Goal: Task Accomplishment & Management: Complete application form

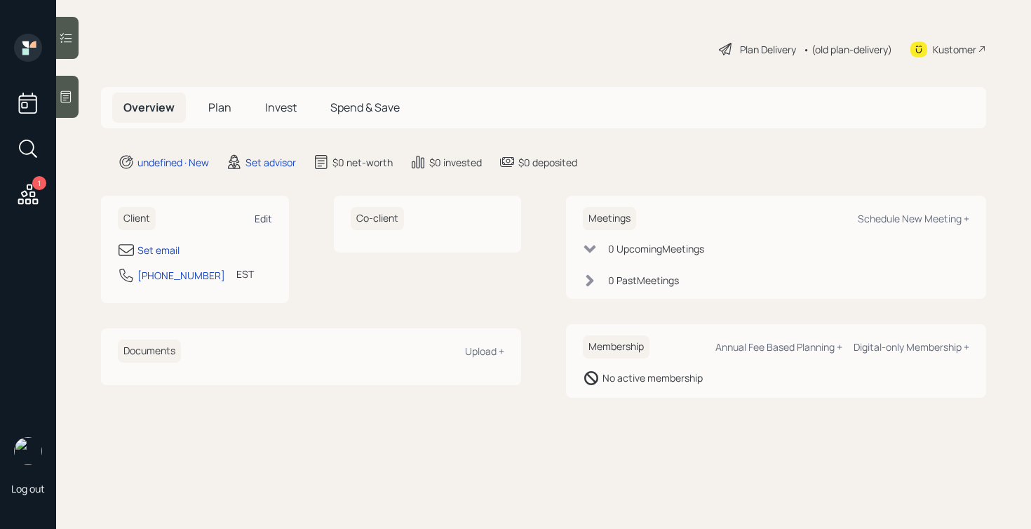
click at [262, 215] on div "Edit" at bounding box center [264, 218] width 18 height 13
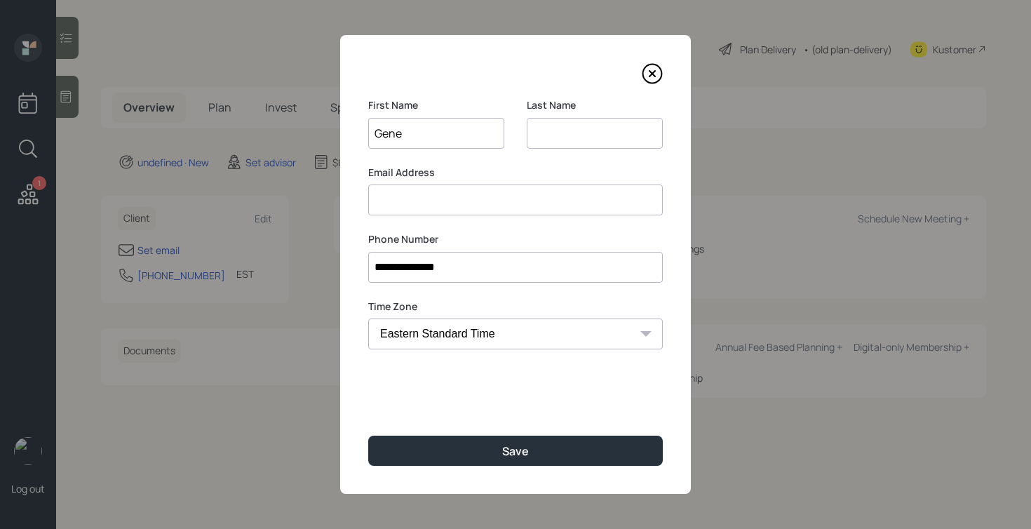
type input "Gene"
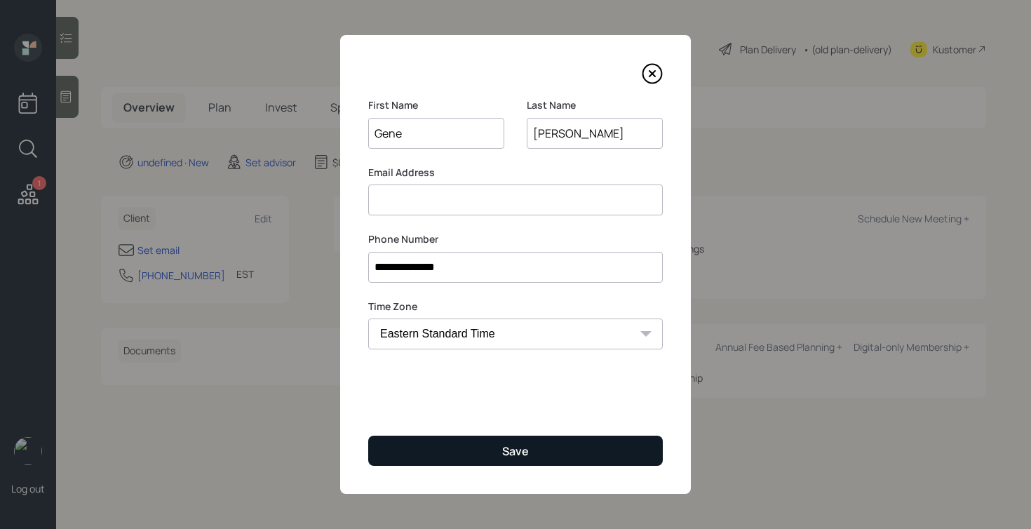
type input "[PERSON_NAME]"
click at [494, 437] on button "Save" at bounding box center [515, 451] width 295 height 30
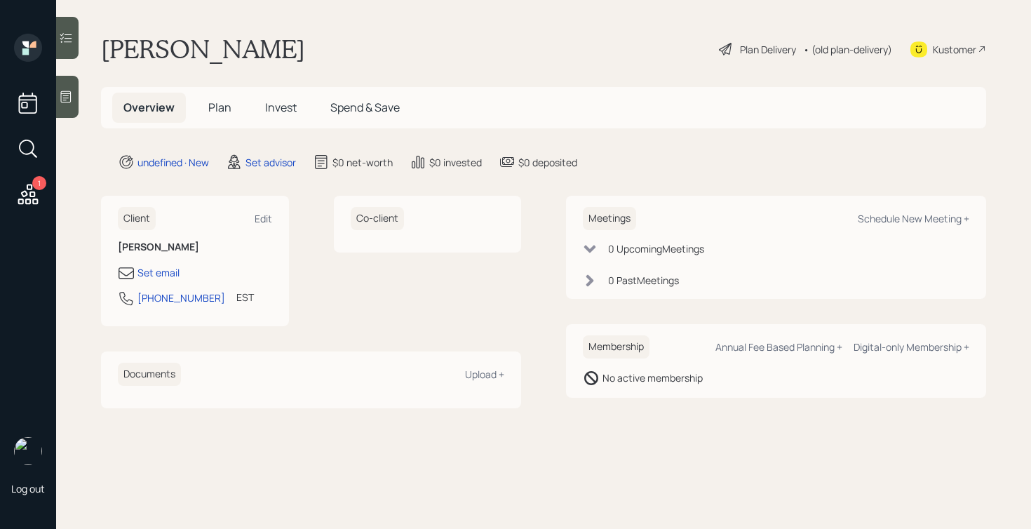
click at [265, 109] on span "Invest" at bounding box center [281, 107] width 32 height 15
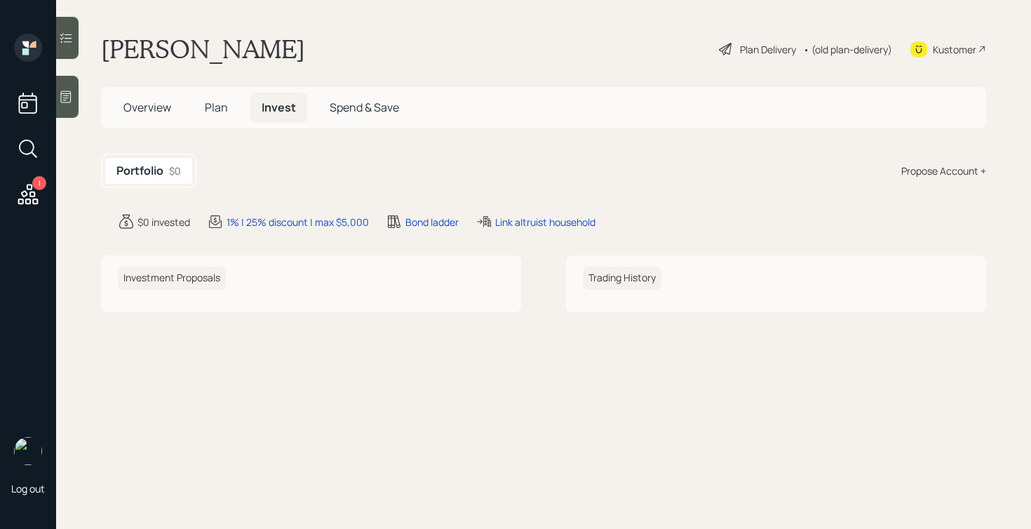
click at [214, 104] on span "Plan" at bounding box center [216, 107] width 23 height 15
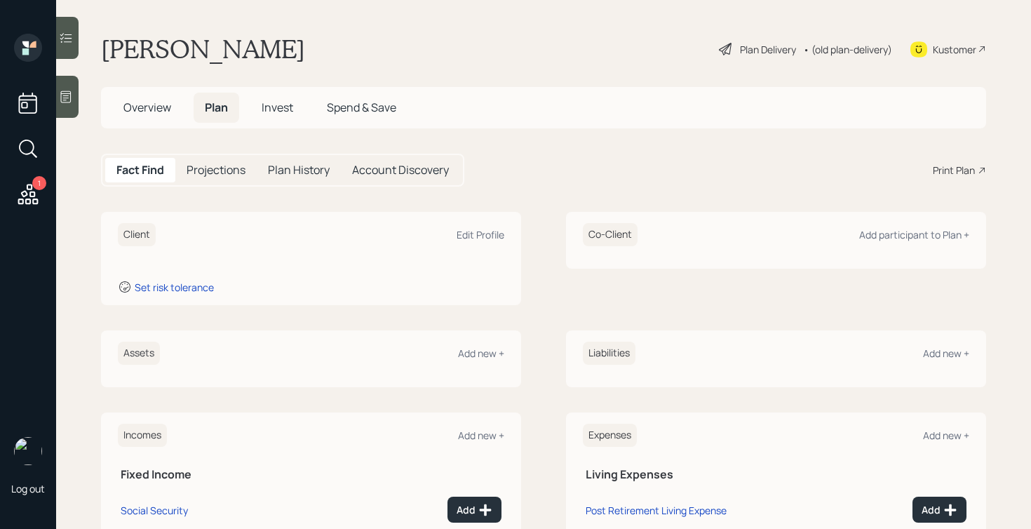
click at [404, 177] on h5 "Account Discovery" at bounding box center [400, 169] width 97 height 13
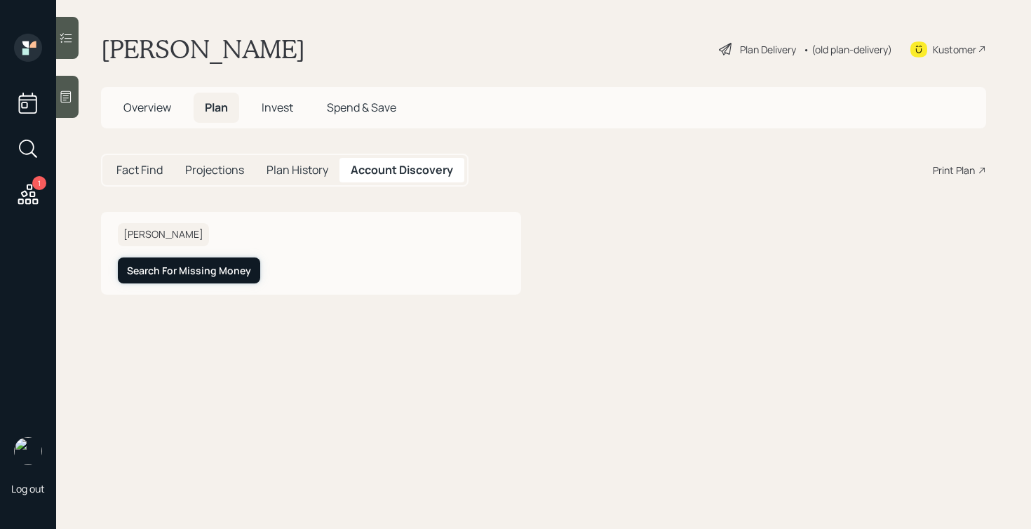
click at [229, 274] on div "Search For Missing Money" at bounding box center [189, 271] width 124 height 14
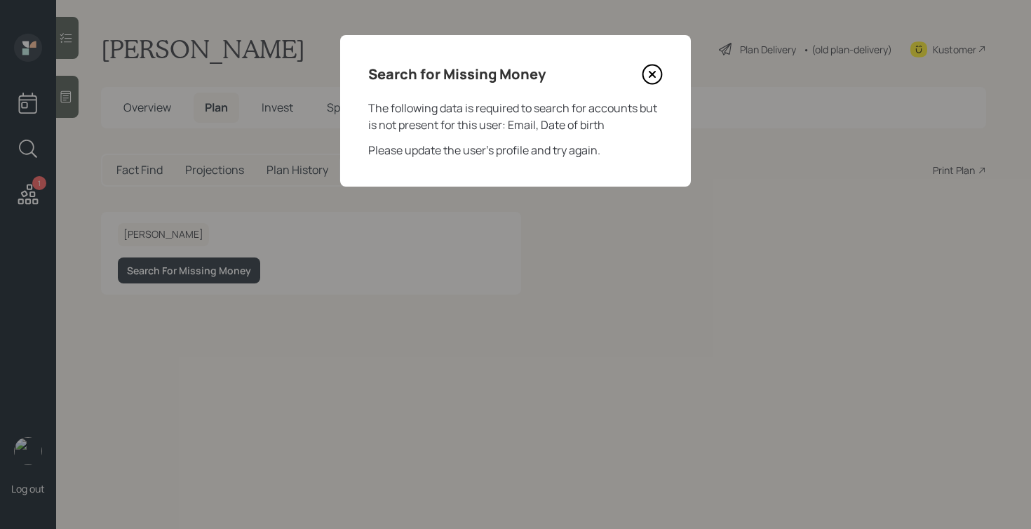
click at [652, 74] on icon at bounding box center [653, 75] width 6 height 6
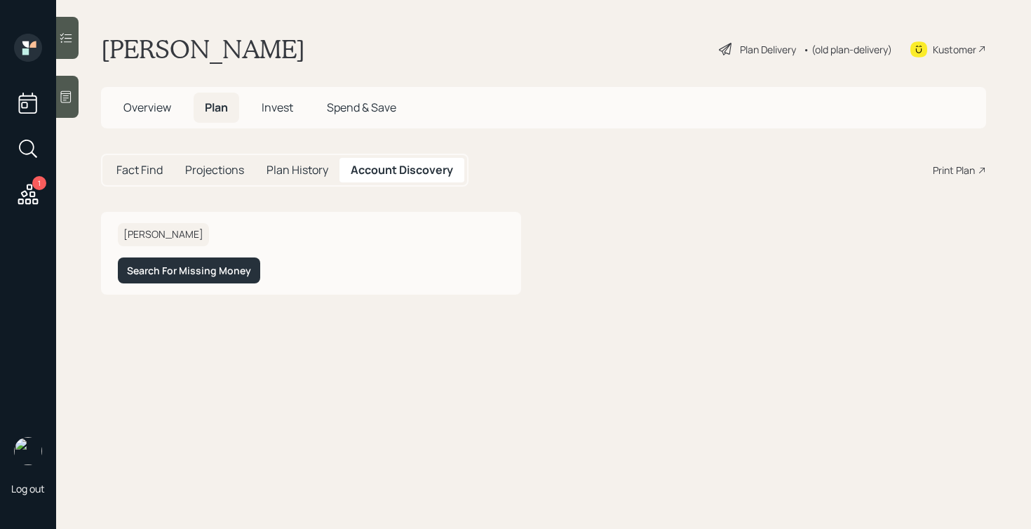
click at [154, 111] on span "Overview" at bounding box center [147, 107] width 48 height 15
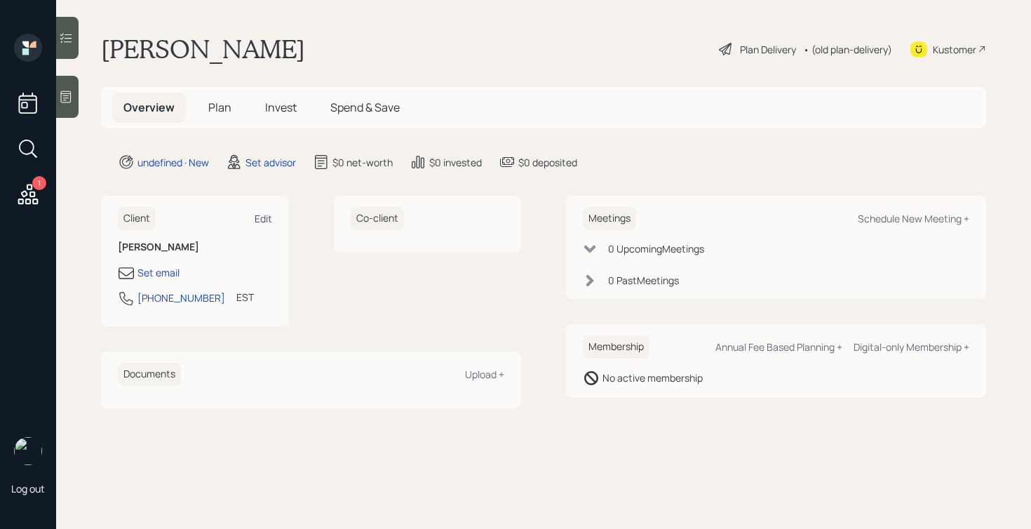
click at [263, 217] on div "Edit" at bounding box center [264, 218] width 18 height 13
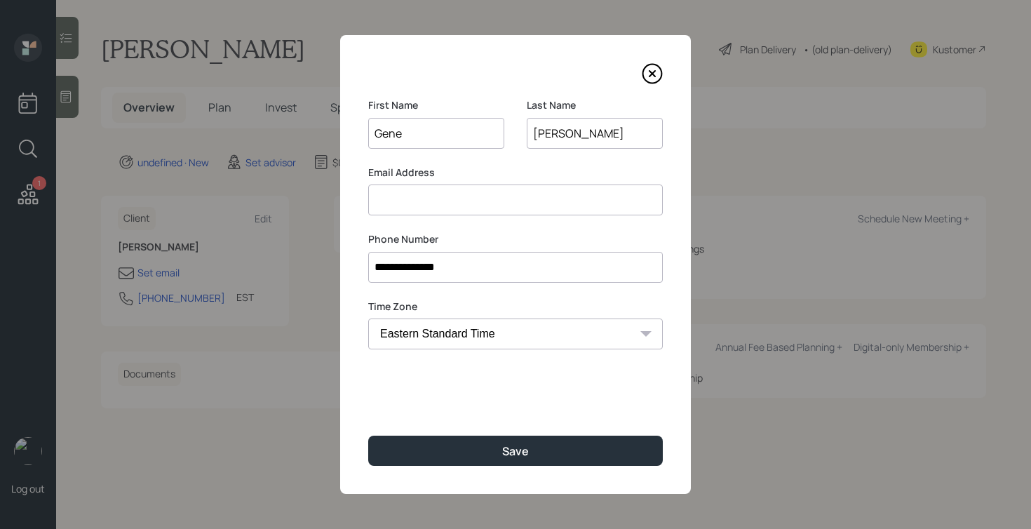
click at [654, 69] on icon at bounding box center [652, 73] width 21 height 21
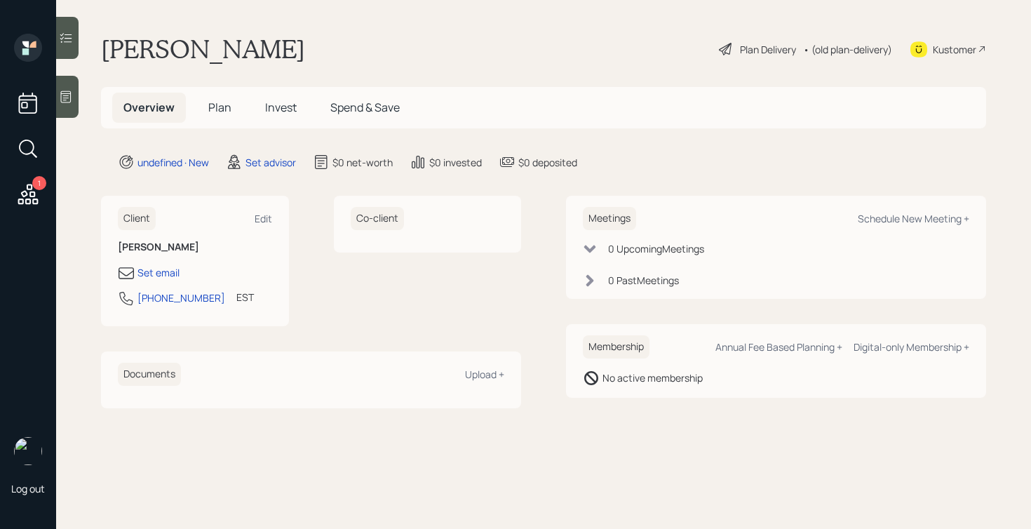
click at [224, 105] on span "Plan" at bounding box center [219, 107] width 23 height 15
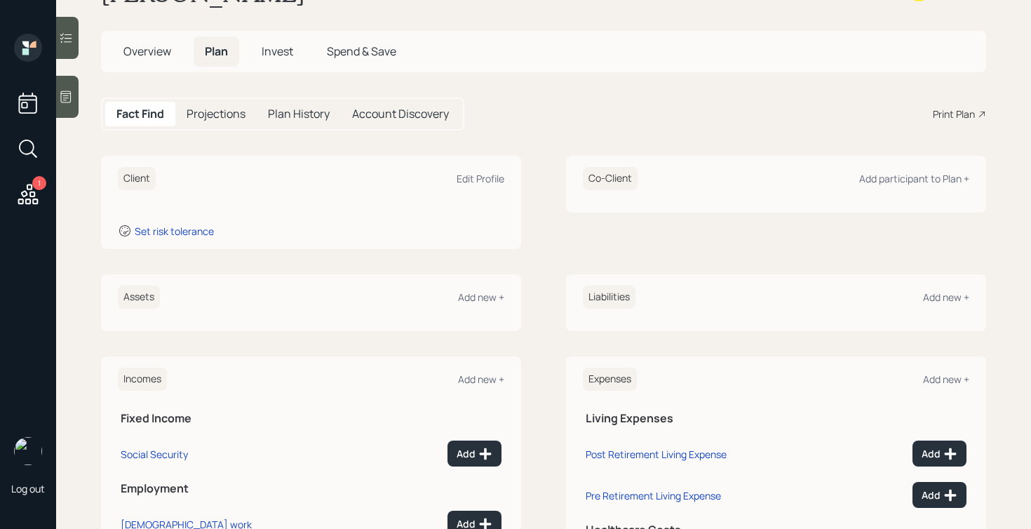
scroll to position [9, 0]
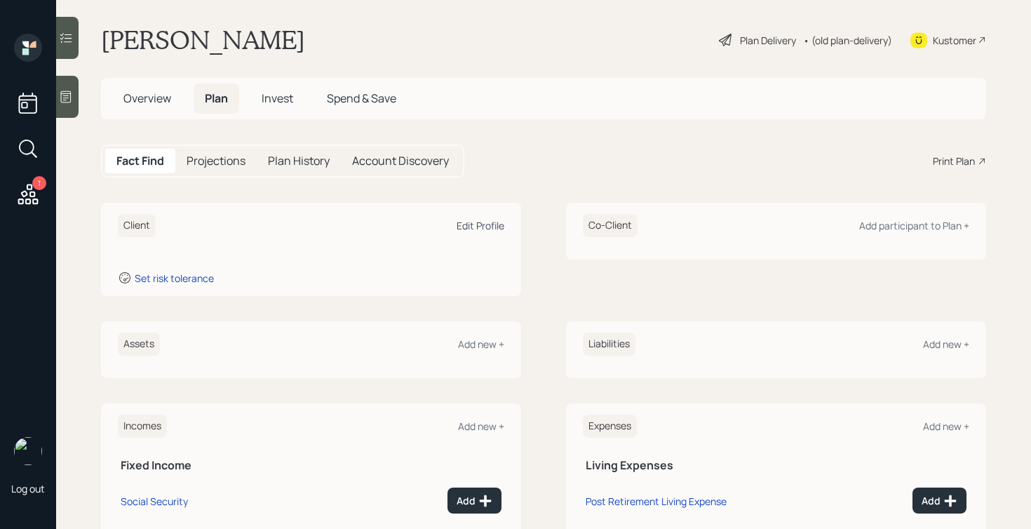
click at [476, 221] on div "Edit Profile" at bounding box center [481, 225] width 48 height 13
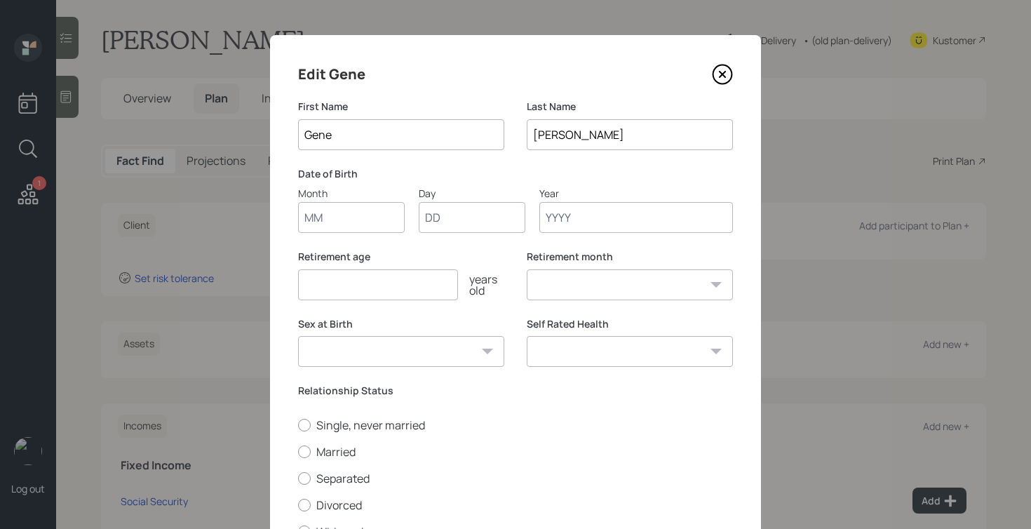
click at [322, 221] on input "Month" at bounding box center [351, 217] width 107 height 31
type input "10"
click at [468, 215] on input "Day" at bounding box center [472, 217] width 107 height 31
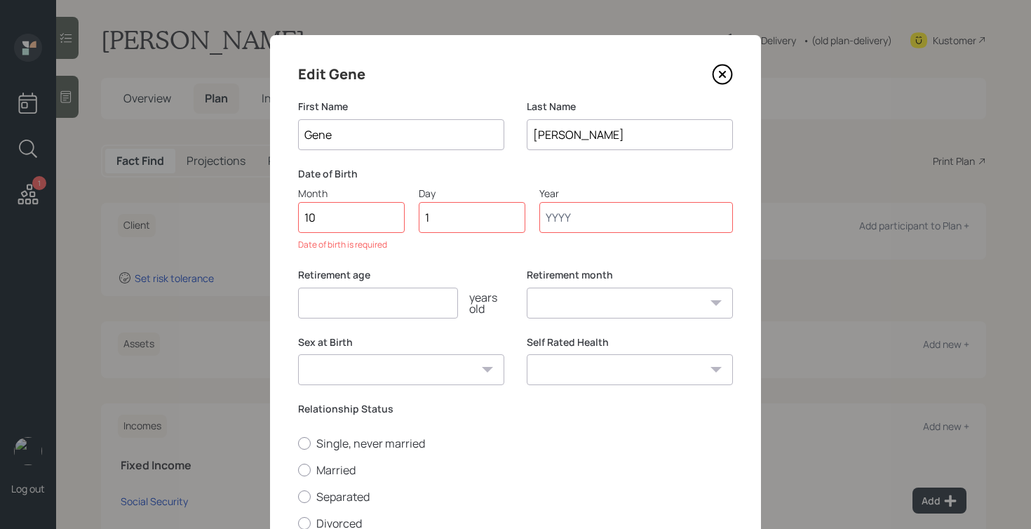
type input "18"
click at [558, 220] on input "Year" at bounding box center [636, 217] width 194 height 31
type input "1962"
select select "10"
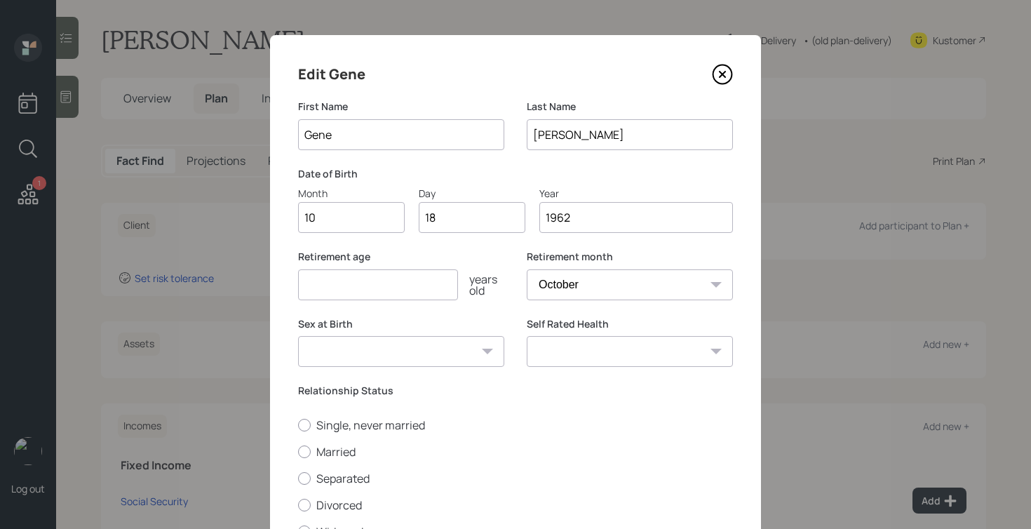
scroll to position [121, 0]
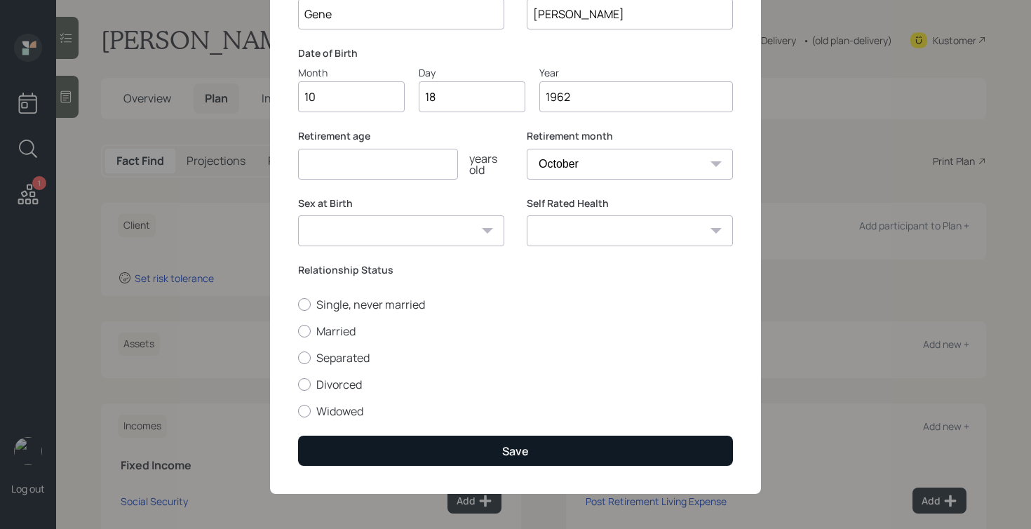
type input "1962"
click at [515, 445] on div "Save" at bounding box center [515, 450] width 27 height 15
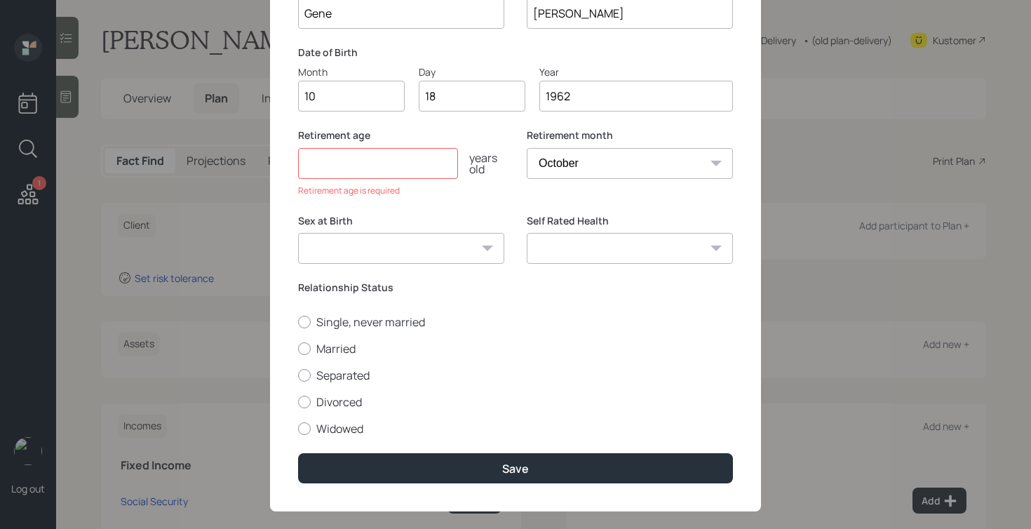
click at [398, 177] on input "number" at bounding box center [378, 163] width 160 height 31
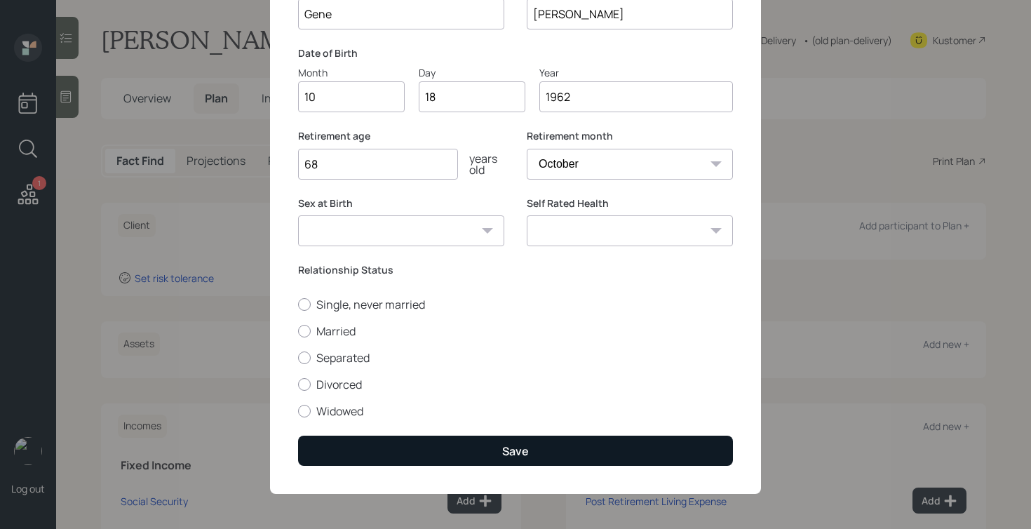
type input "68"
click at [465, 447] on button "Save" at bounding box center [515, 451] width 435 height 30
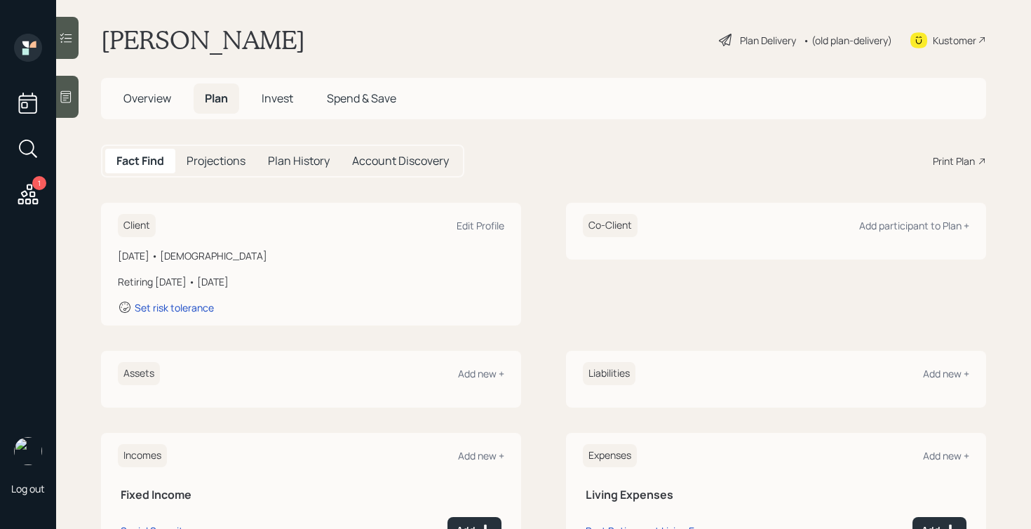
click at [154, 99] on span "Overview" at bounding box center [147, 97] width 48 height 15
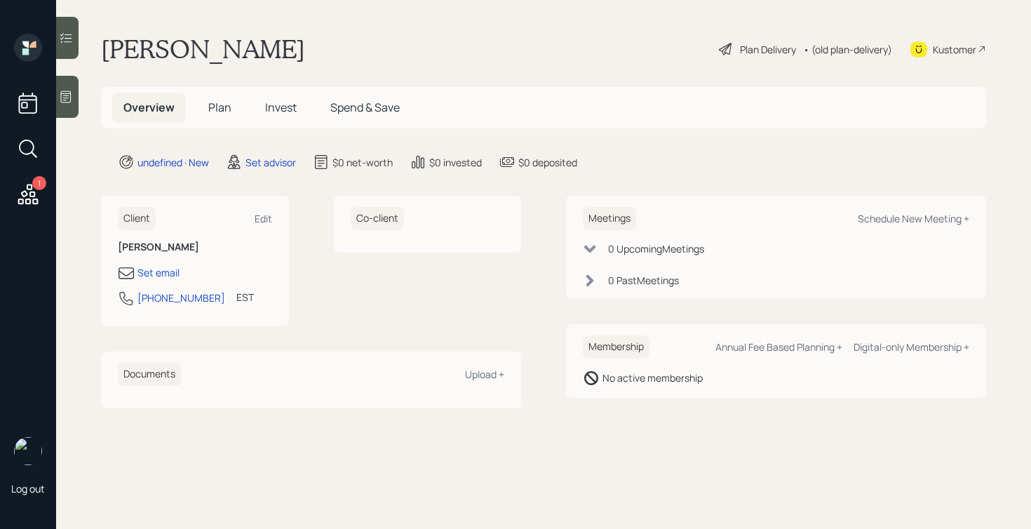
click at [262, 210] on div "Client Edit" at bounding box center [195, 218] width 154 height 23
click at [260, 215] on div "Edit" at bounding box center [264, 218] width 18 height 13
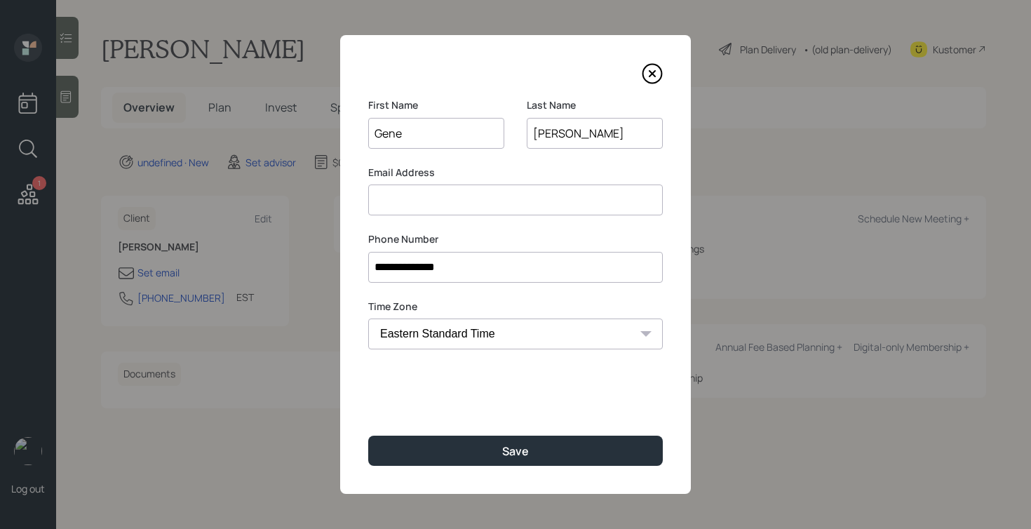
click at [398, 194] on input at bounding box center [515, 199] width 295 height 31
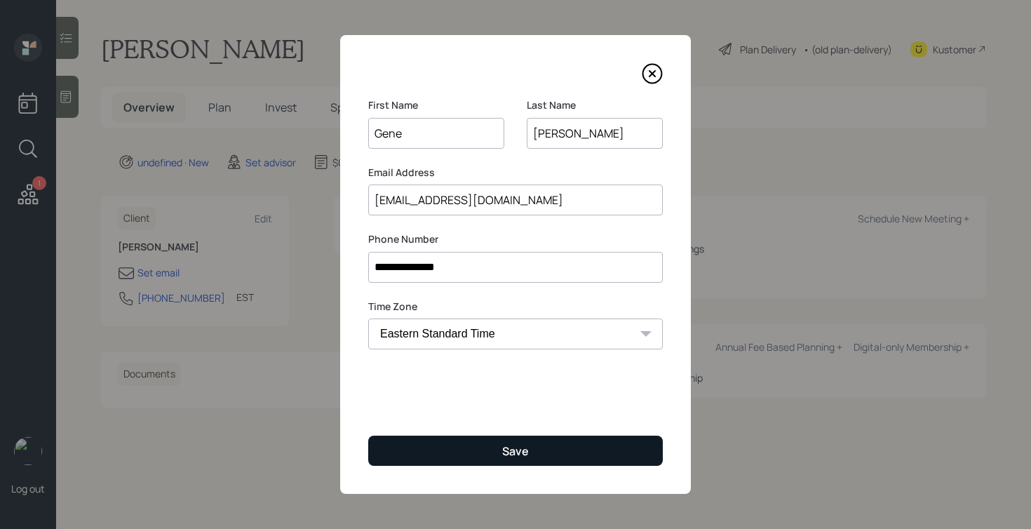
type input "[EMAIL_ADDRESS][DOMAIN_NAME]"
click at [490, 452] on button "Save" at bounding box center [515, 451] width 295 height 30
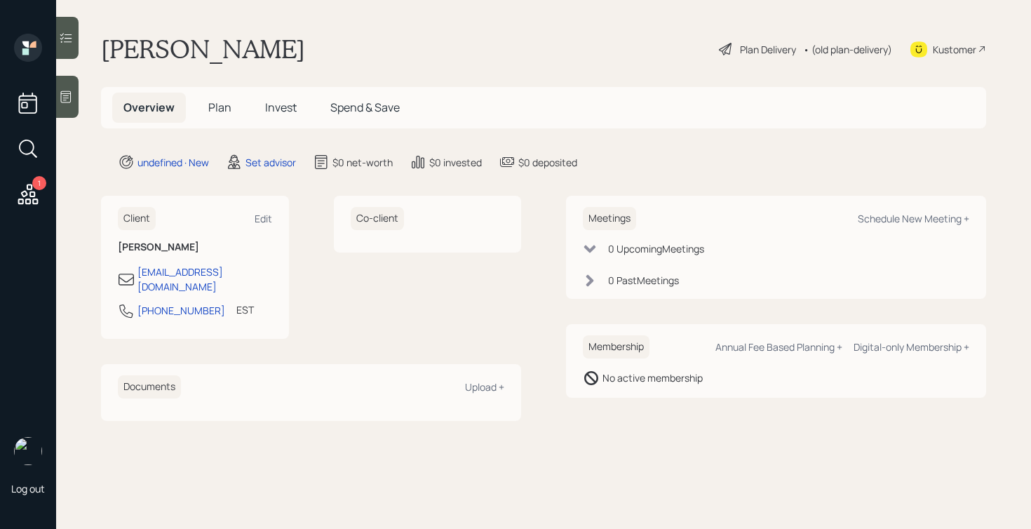
click at [218, 113] on span "Plan" at bounding box center [219, 107] width 23 height 15
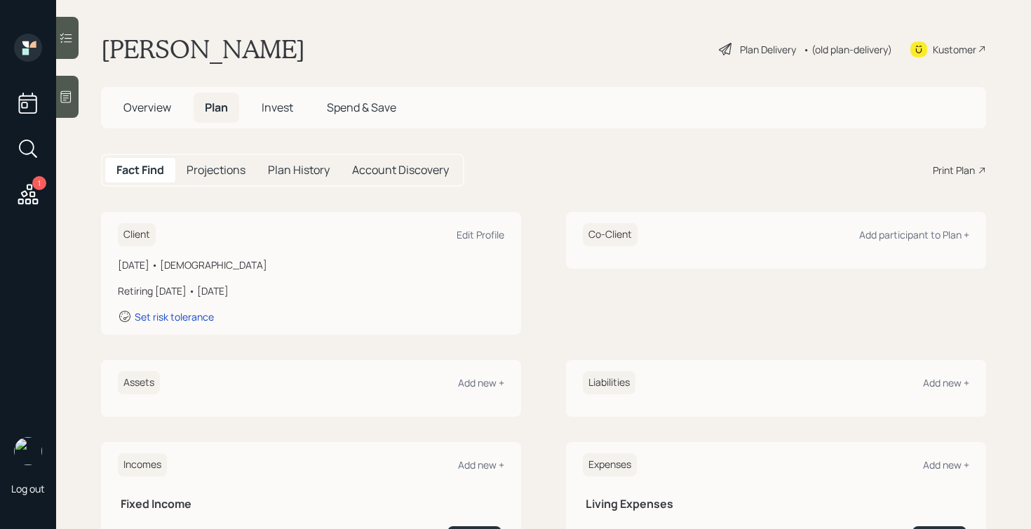
click at [420, 180] on div "Account Discovery" at bounding box center [400, 170] width 119 height 25
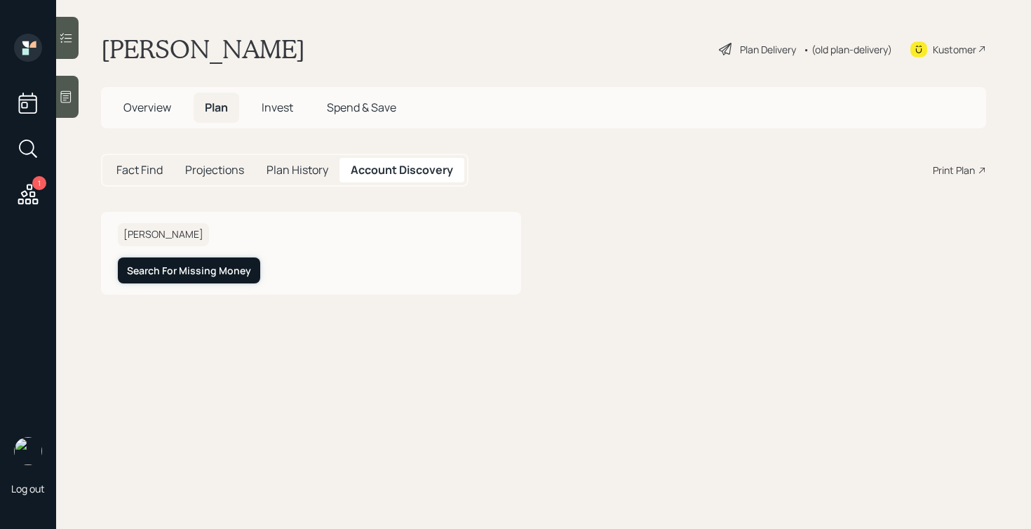
click at [171, 281] on button "Search For Missing Money" at bounding box center [189, 270] width 142 height 26
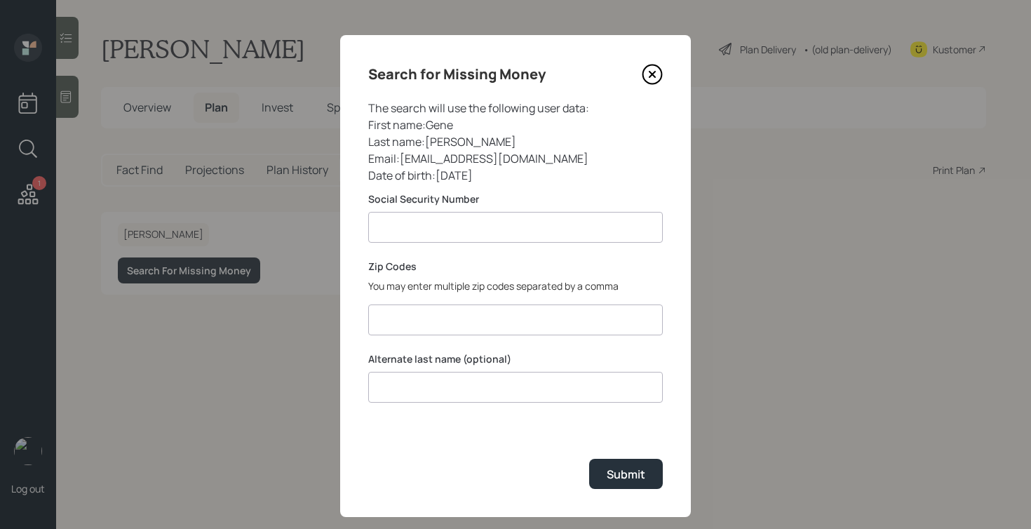
click at [563, 231] on input at bounding box center [515, 227] width 295 height 31
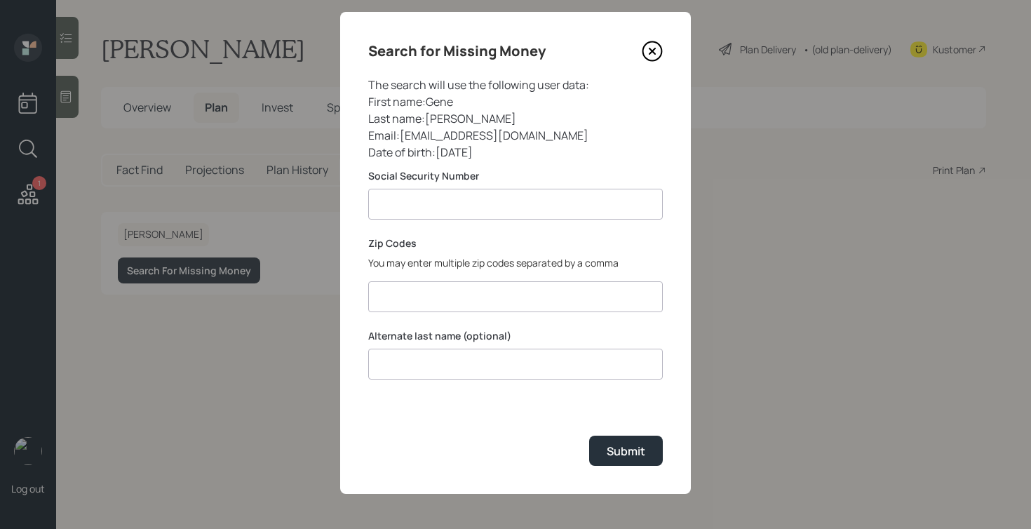
click at [563, 198] on input at bounding box center [515, 204] width 295 height 31
click at [391, 201] on input "*******" at bounding box center [515, 204] width 295 height 31
type input "**********"
click at [527, 234] on div "**********" at bounding box center [515, 253] width 351 height 482
click at [497, 293] on input at bounding box center [515, 296] width 295 height 31
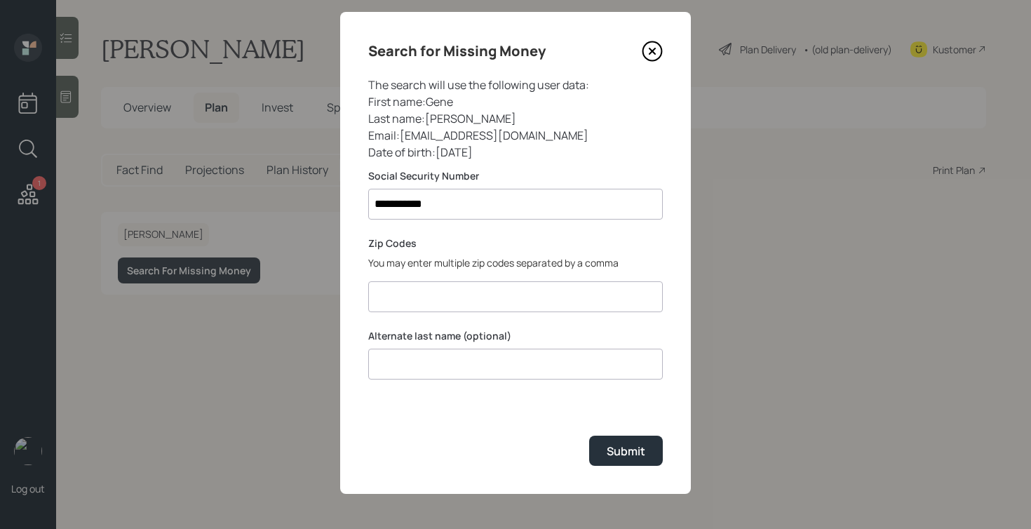
click at [560, 296] on input at bounding box center [515, 296] width 295 height 31
click at [572, 295] on input at bounding box center [515, 296] width 295 height 31
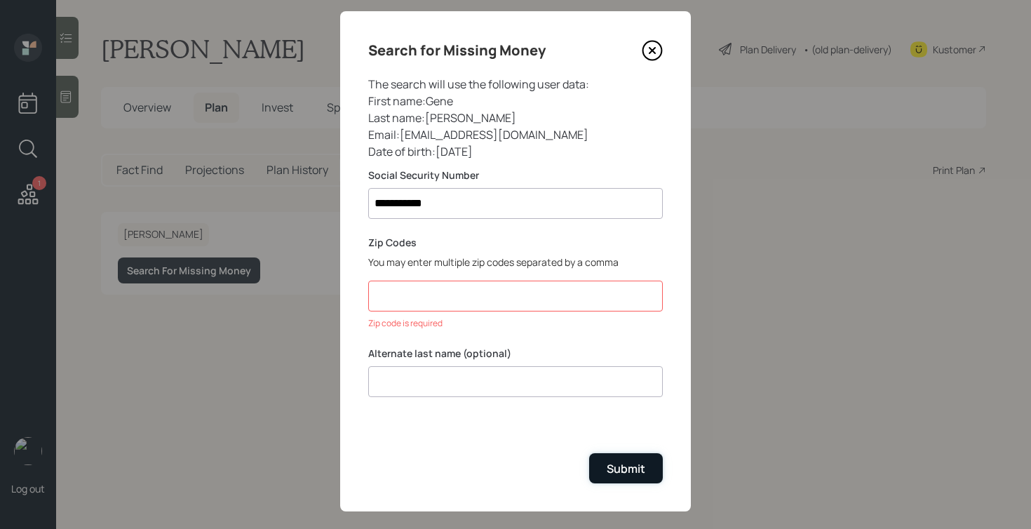
click at [633, 447] on div "**********" at bounding box center [515, 261] width 351 height 500
click at [547, 288] on input at bounding box center [515, 296] width 295 height 31
click at [490, 300] on input "65401, 65402, 65409, 65536" at bounding box center [515, 296] width 295 height 31
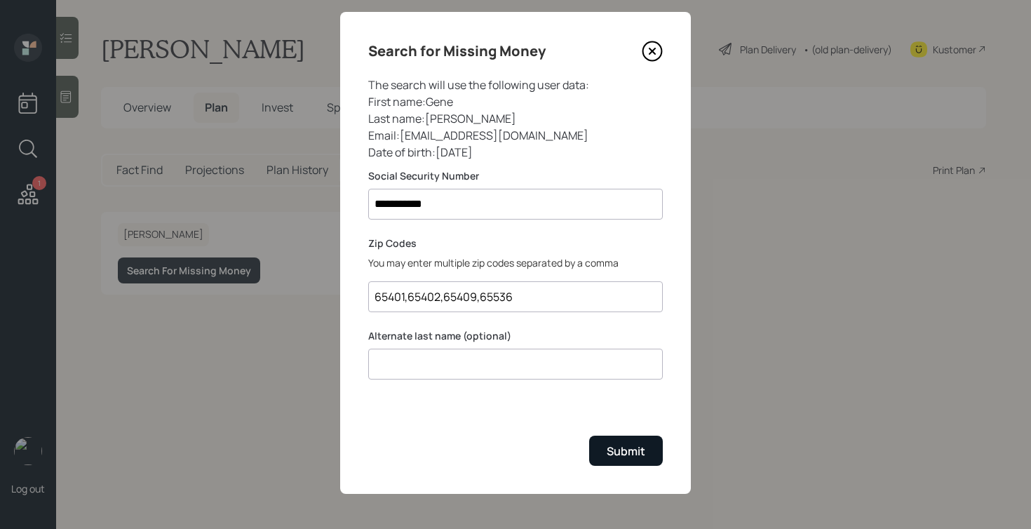
type input "65401,65402,65409,65536"
click at [631, 450] on div "Submit" at bounding box center [626, 450] width 39 height 15
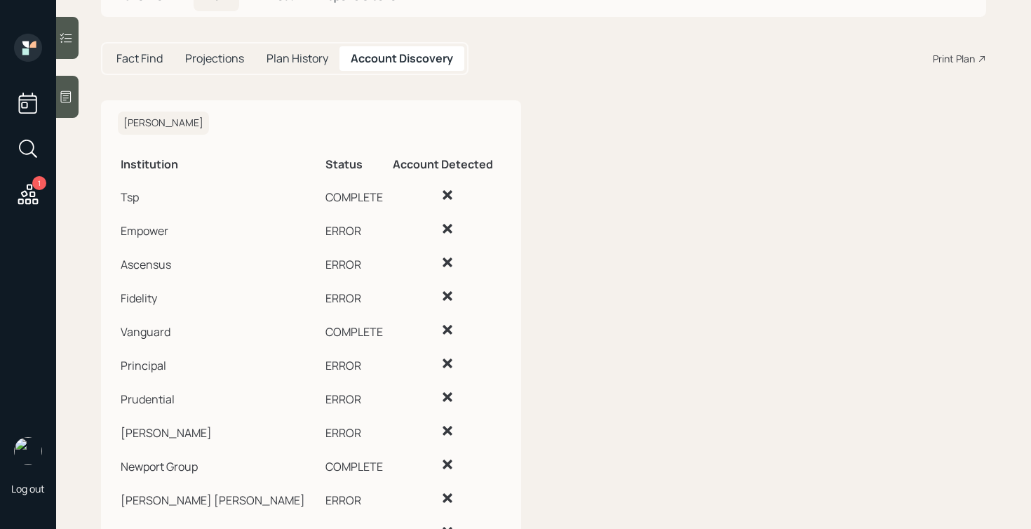
scroll to position [176, 0]
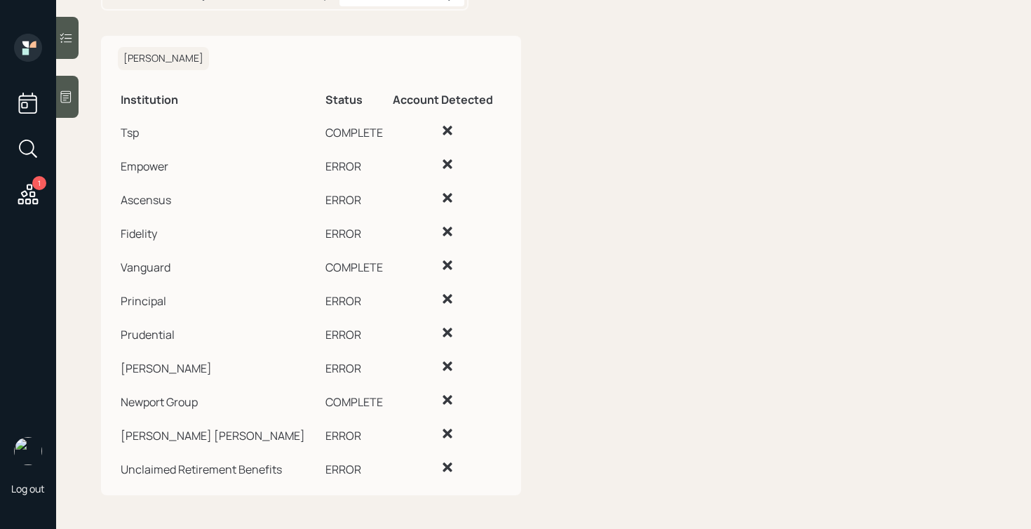
click at [339, 134] on td "COMPLETE" at bounding box center [357, 131] width 68 height 34
click at [126, 130] on td "Tsp" at bounding box center [220, 131] width 205 height 34
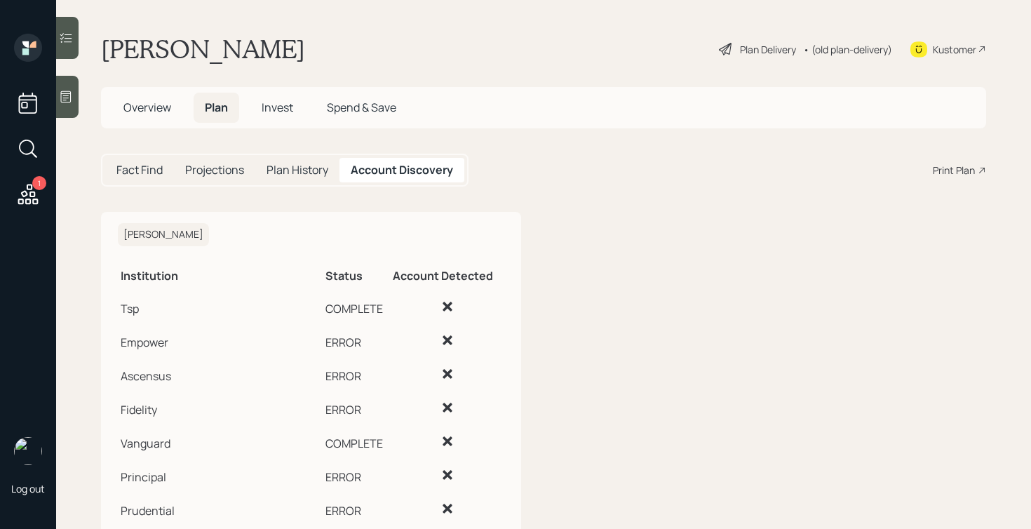
click at [962, 48] on div "Kustomer" at bounding box center [954, 49] width 43 height 15
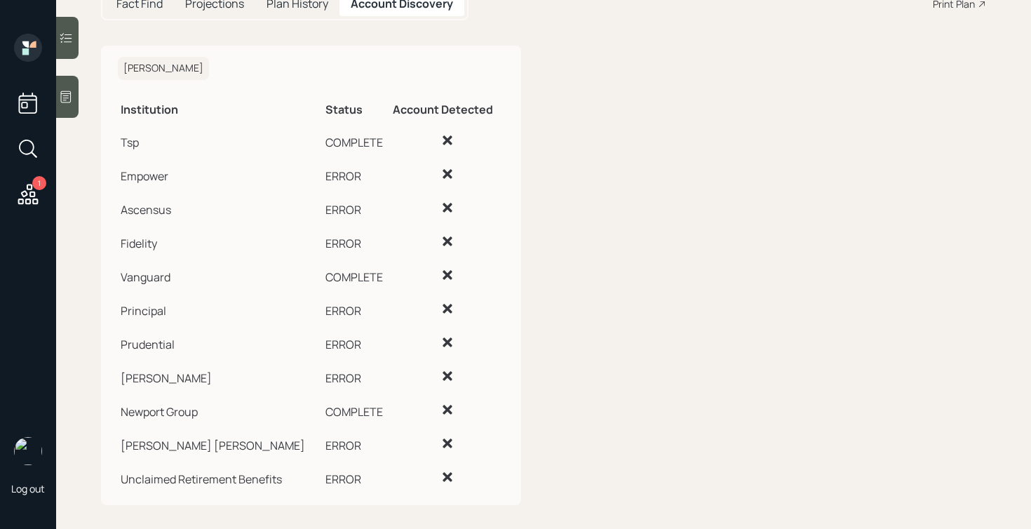
scroll to position [166, 0]
